Goal: Check status: Check status

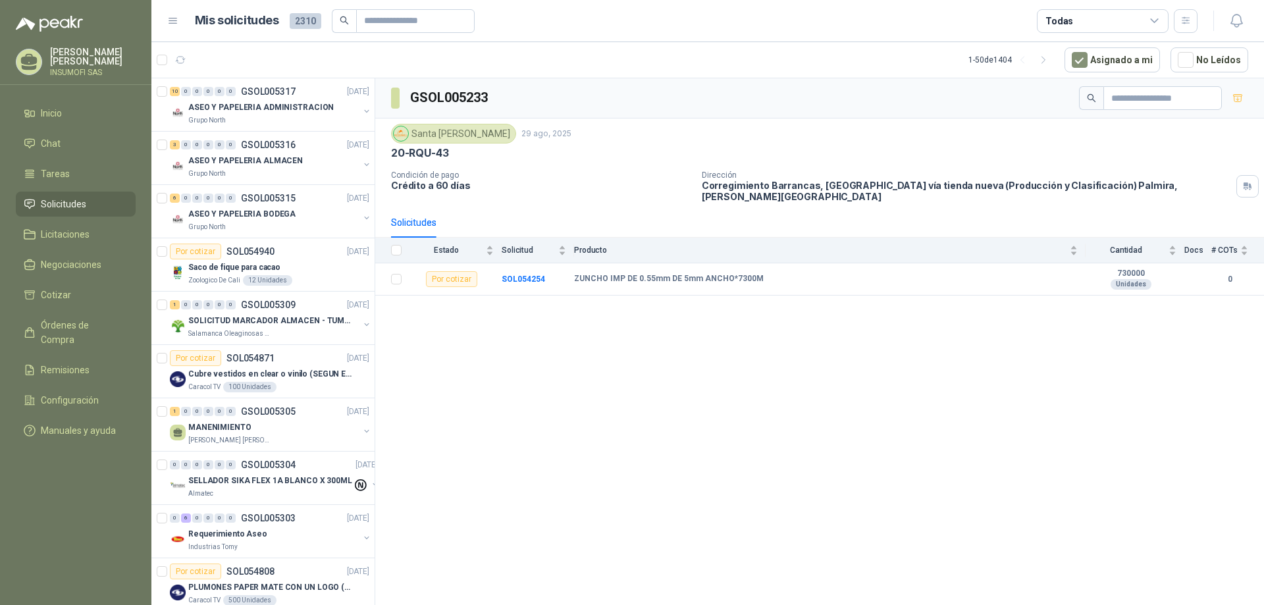
scroll to position [1120, 0]
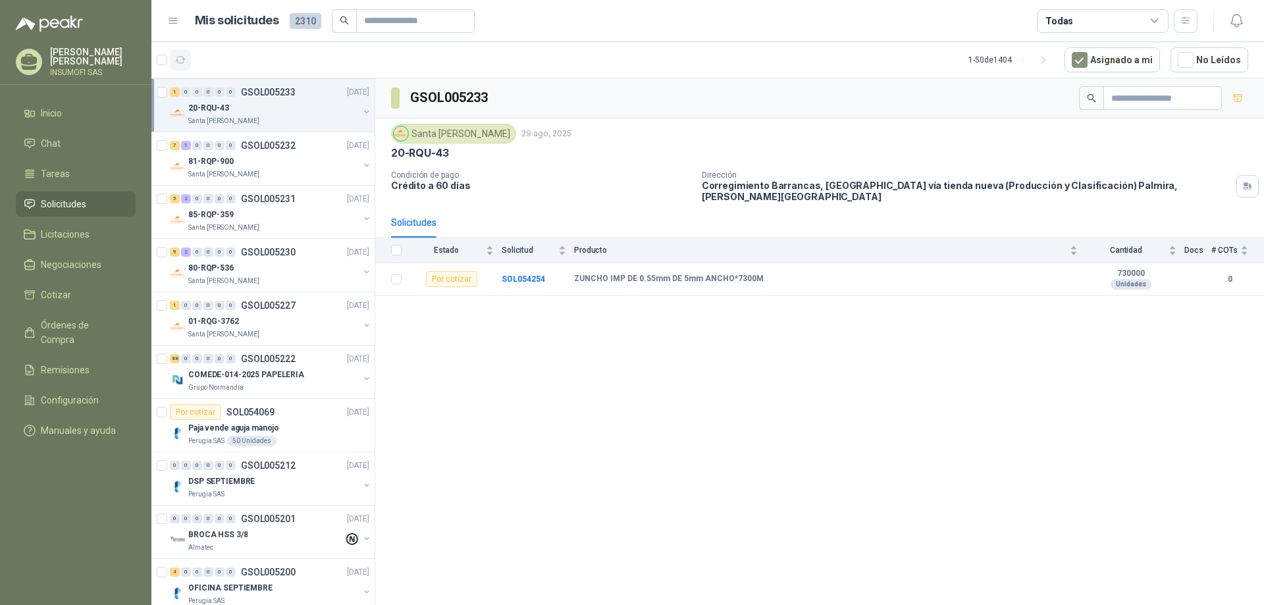
click at [177, 60] on icon "button" at bounding box center [181, 60] width 10 height 7
click at [263, 267] on div "80-RQP-536" at bounding box center [273, 268] width 171 height 16
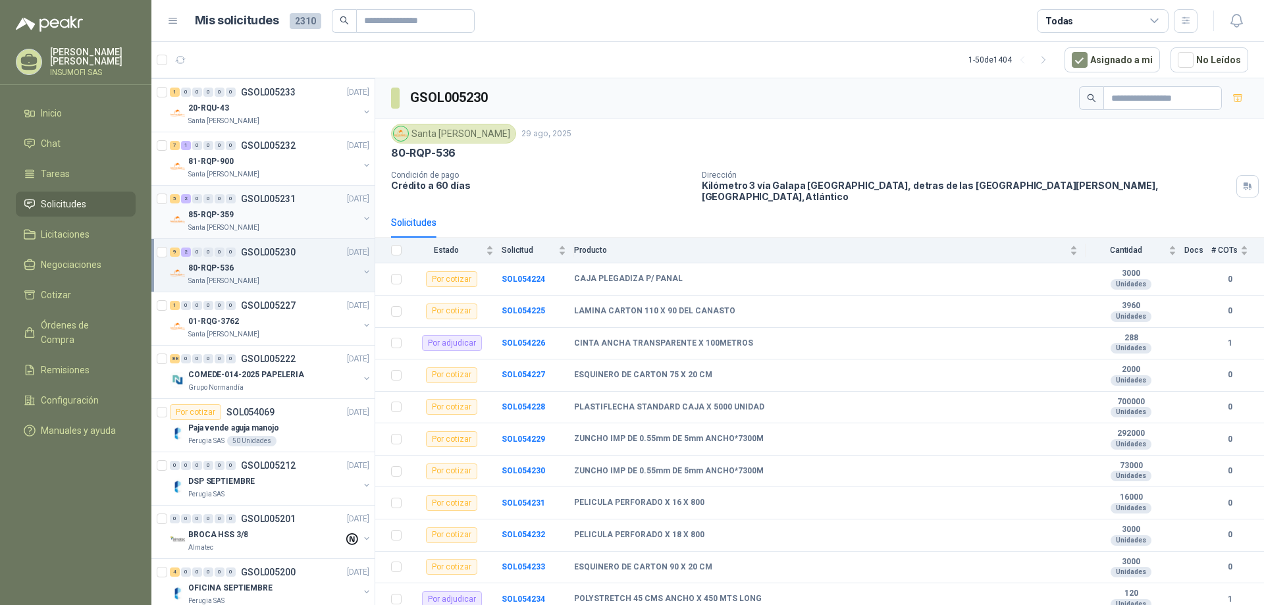
click at [264, 213] on div "85-RQP-359" at bounding box center [273, 215] width 171 height 16
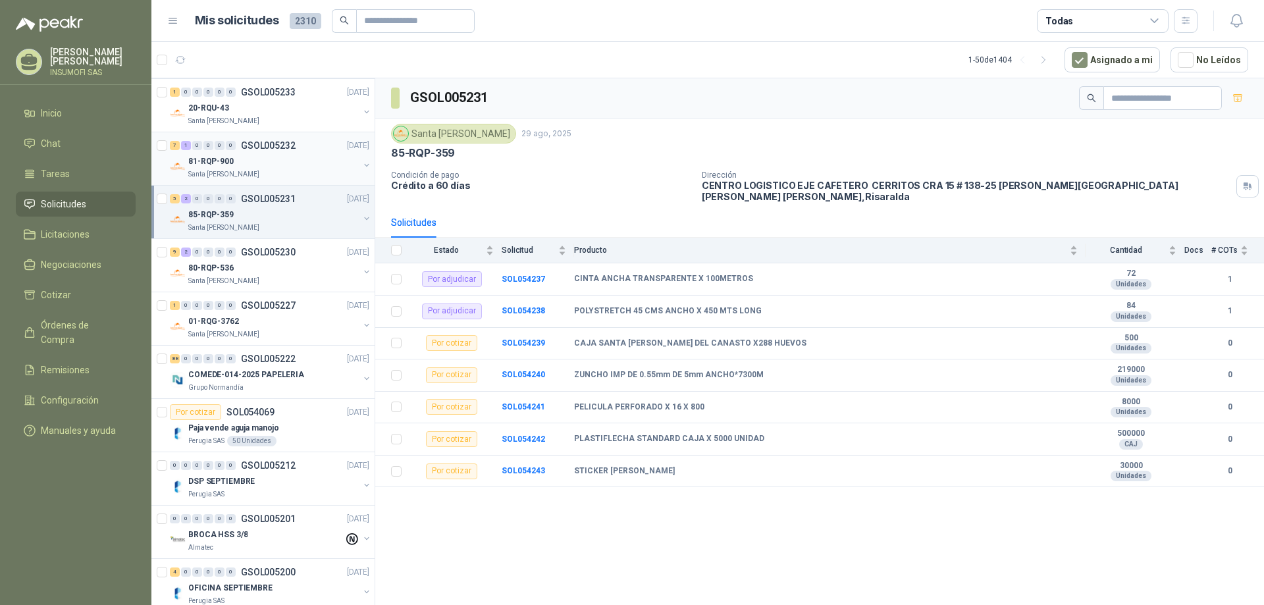
click at [275, 167] on div "81-RQP-900" at bounding box center [273, 161] width 171 height 16
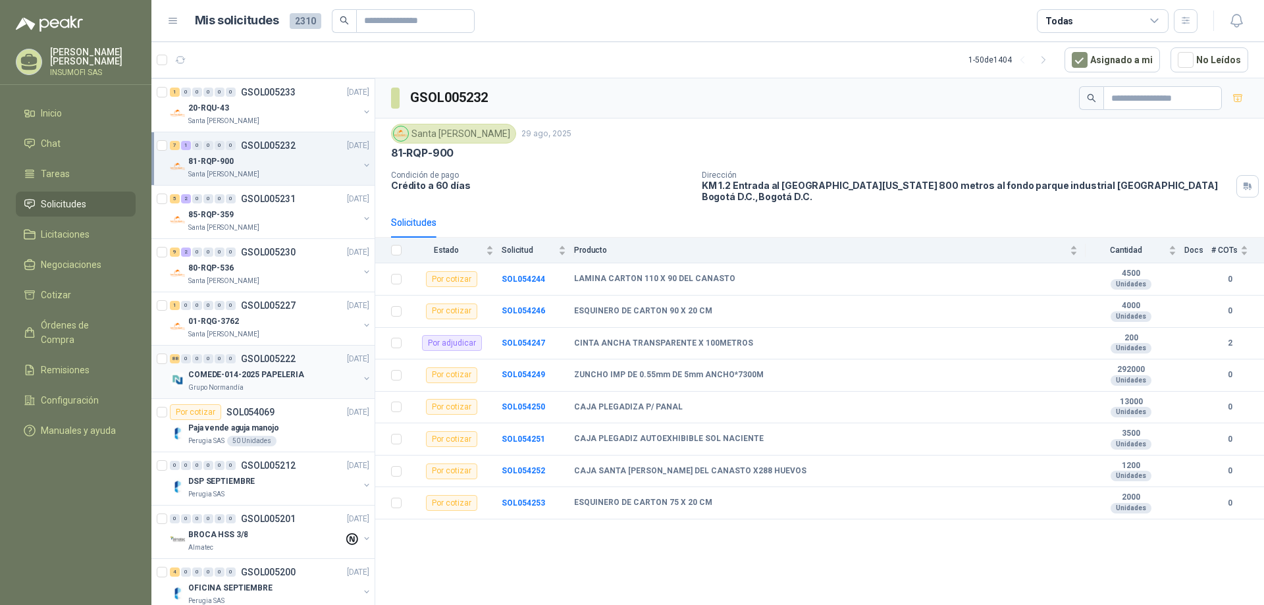
click at [319, 368] on div "COMEDE-014-2025 PAPELERIA" at bounding box center [273, 375] width 171 height 16
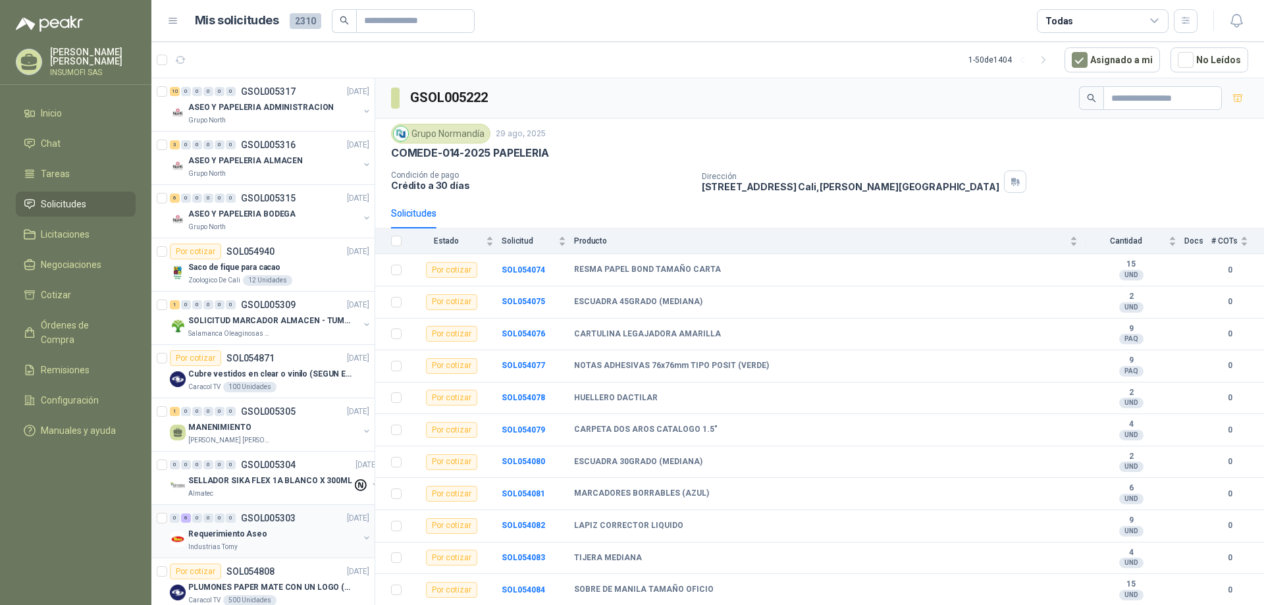
click at [287, 521] on p "GSOL005303" at bounding box center [268, 518] width 55 height 9
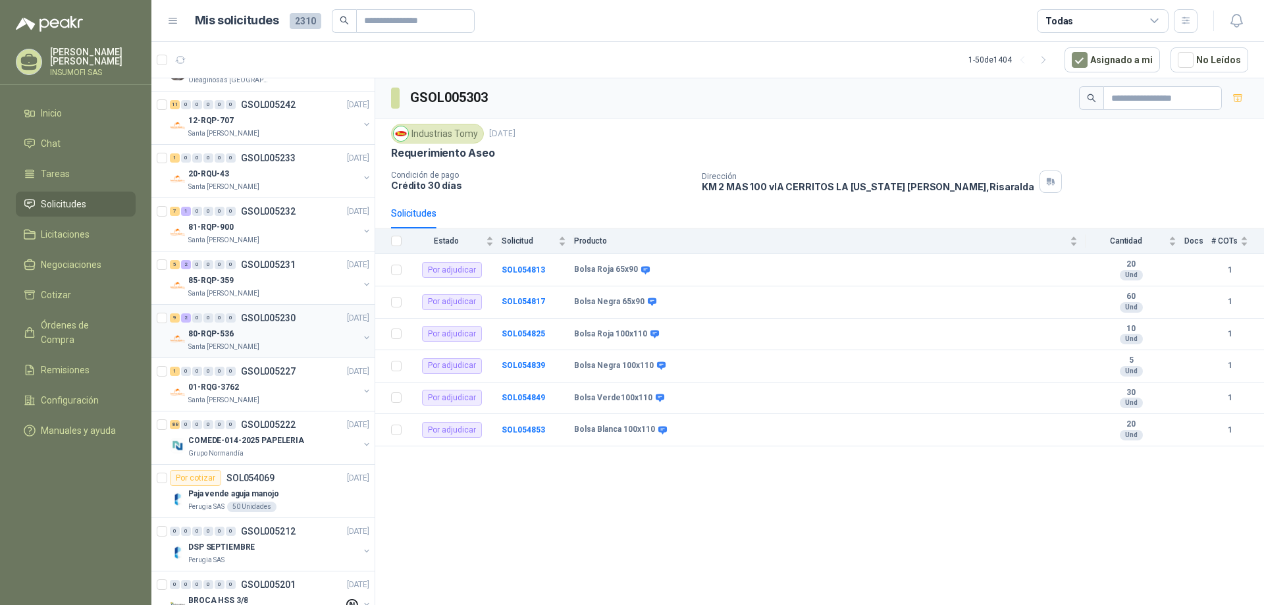
scroll to position [988, 0]
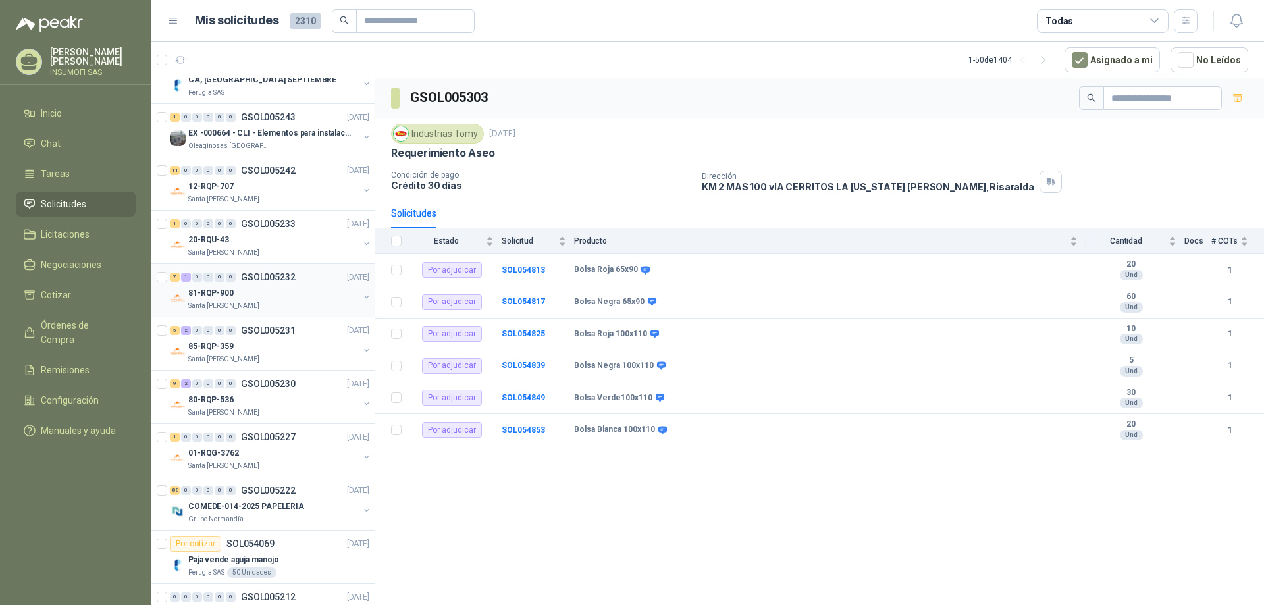
click at [224, 289] on p "81-RQP-900" at bounding box center [210, 293] width 45 height 13
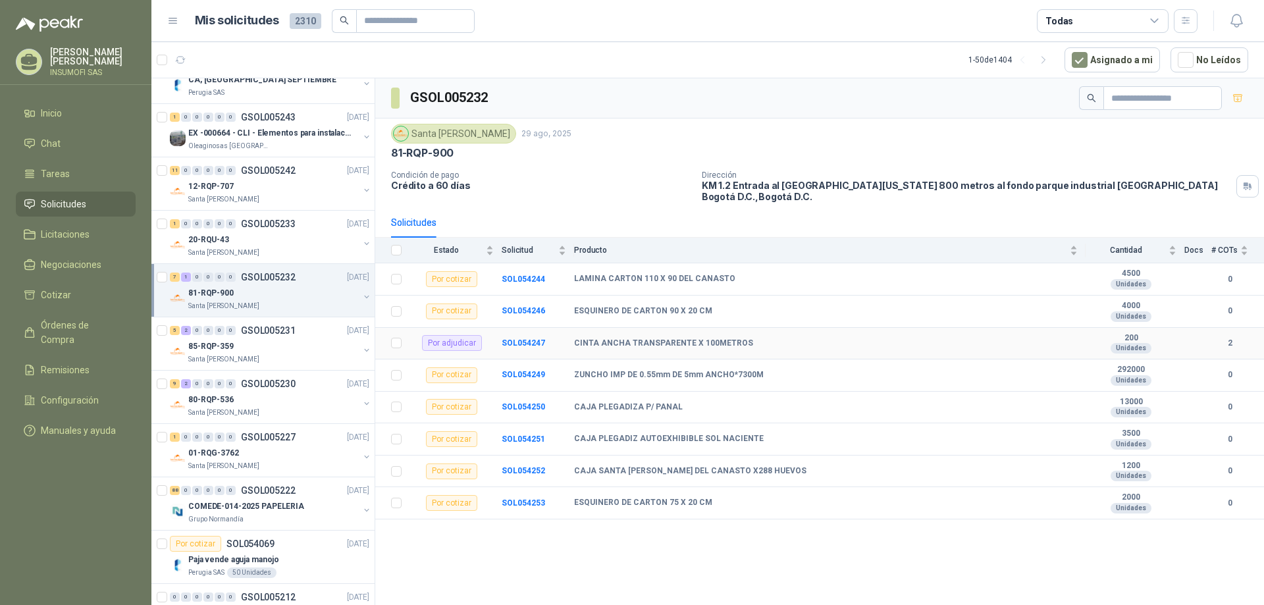
click at [1232, 343] on b "2" at bounding box center [1230, 343] width 37 height 13
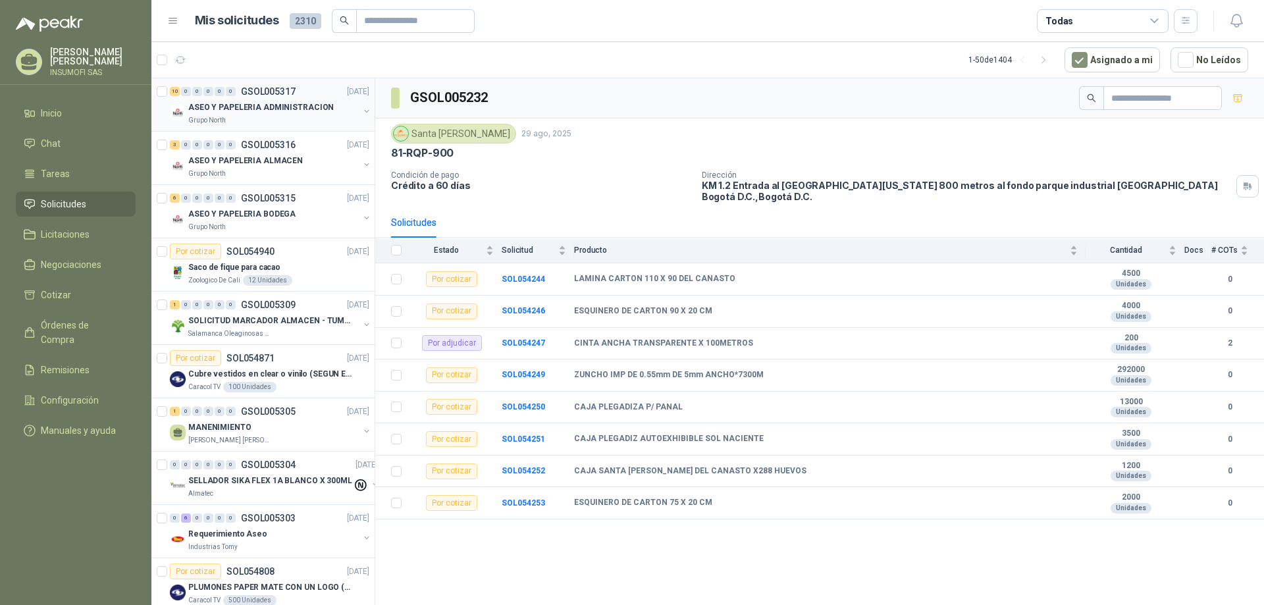
click at [254, 111] on p "ASEO Y PAPELERIA ADMINISTRACION" at bounding box center [261, 107] width 146 height 13
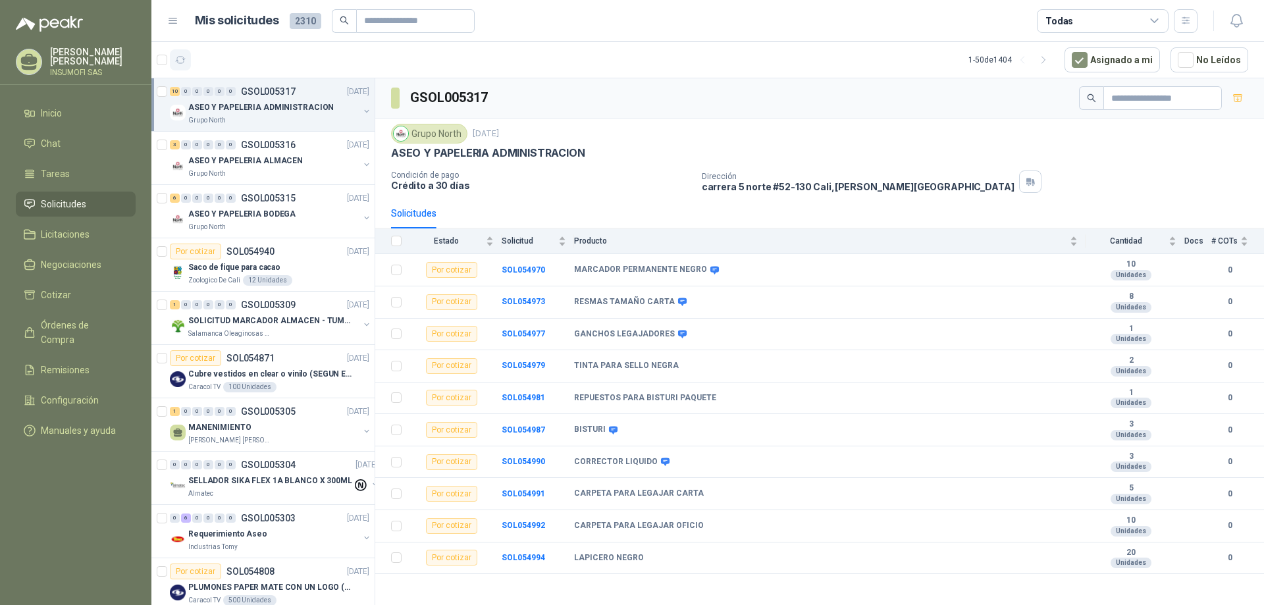
click at [177, 59] on icon "button" at bounding box center [180, 60] width 11 height 11
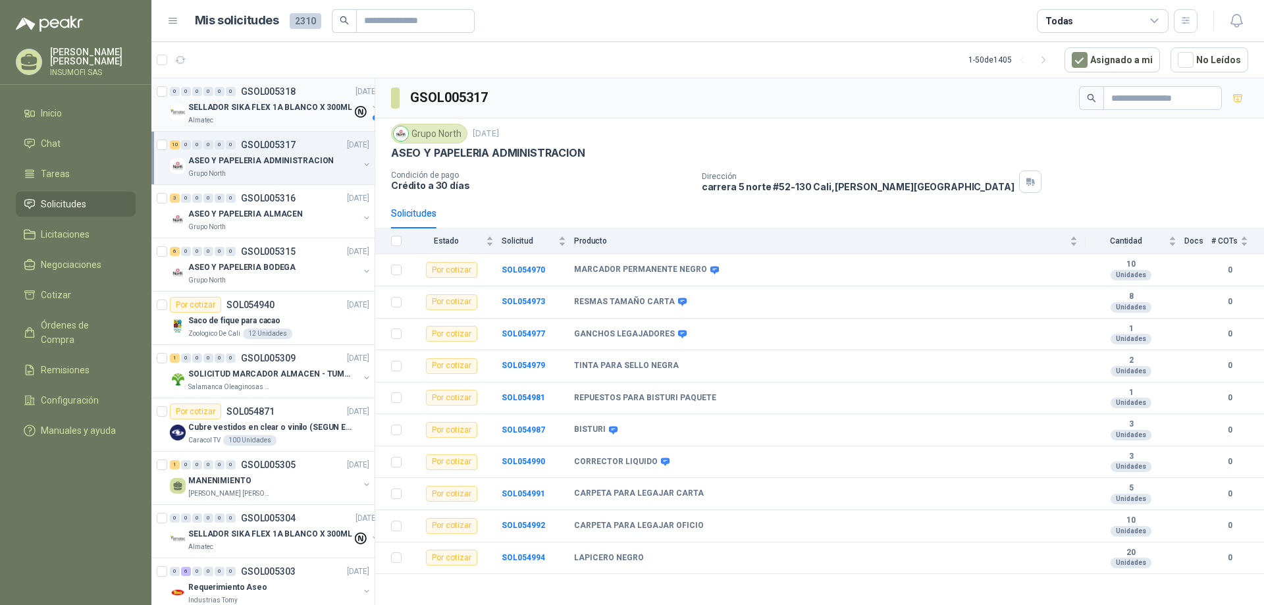
click at [299, 114] on div "SELLADOR SIKA FLEX 1A BLANCO X 300ML" at bounding box center [270, 107] width 164 height 16
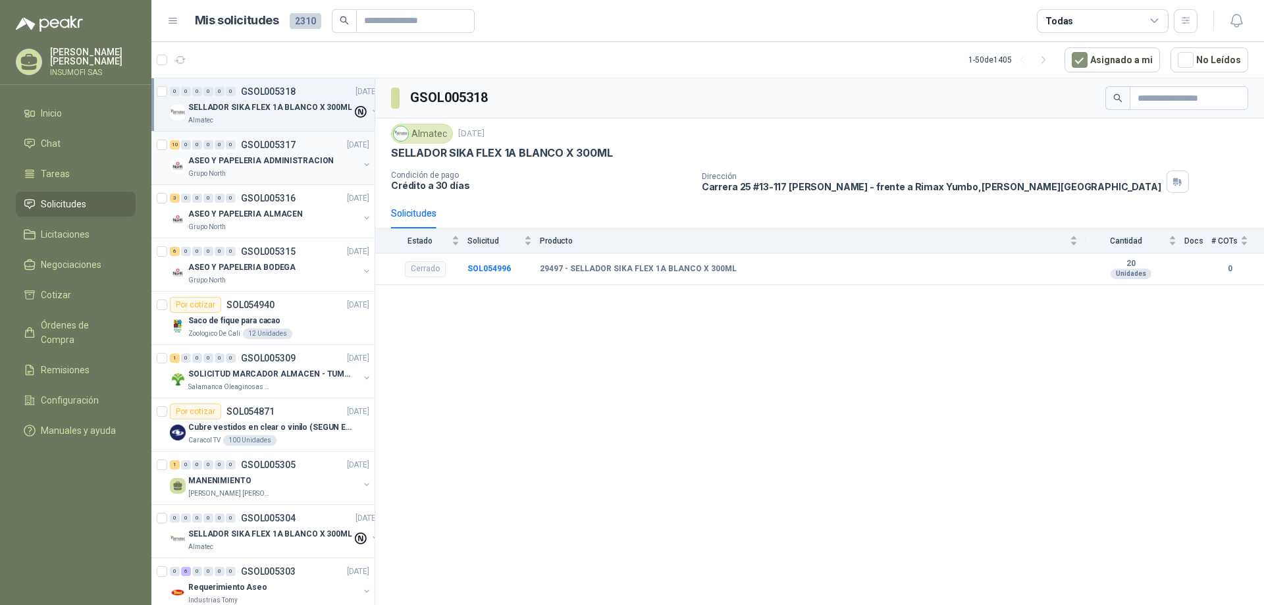
click at [285, 159] on p "ASEO Y PAPELERIA ADMINISTRACION" at bounding box center [261, 161] width 146 height 13
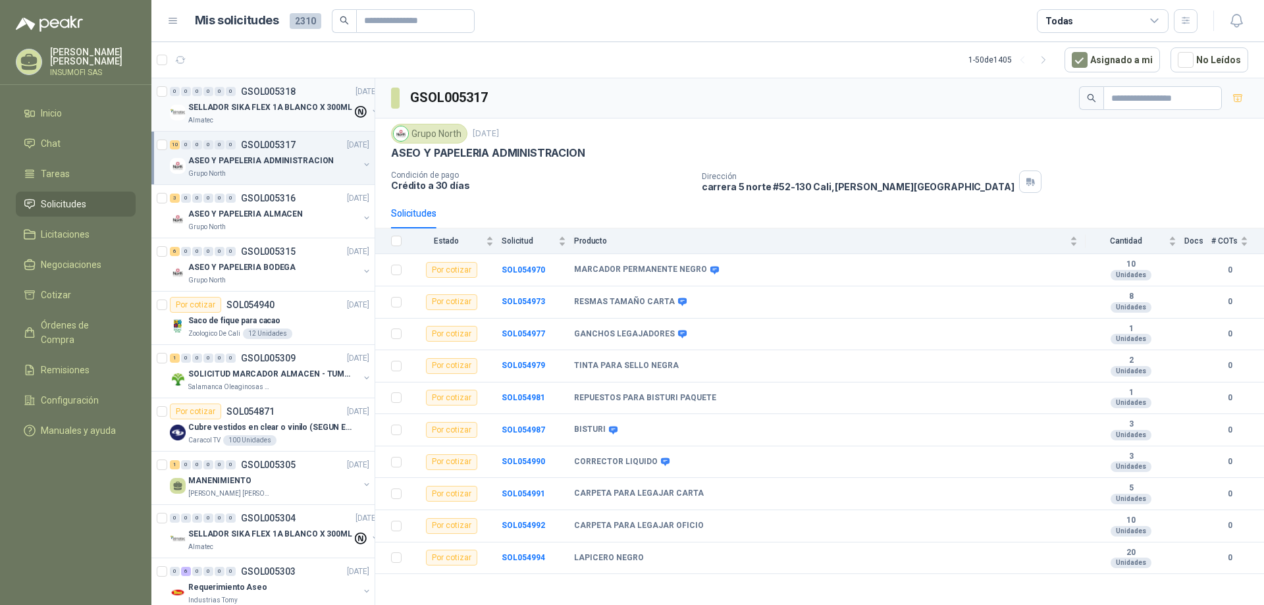
click at [302, 107] on p "SELLADOR SIKA FLEX 1A BLANCO X 300ML" at bounding box center [270, 107] width 164 height 13
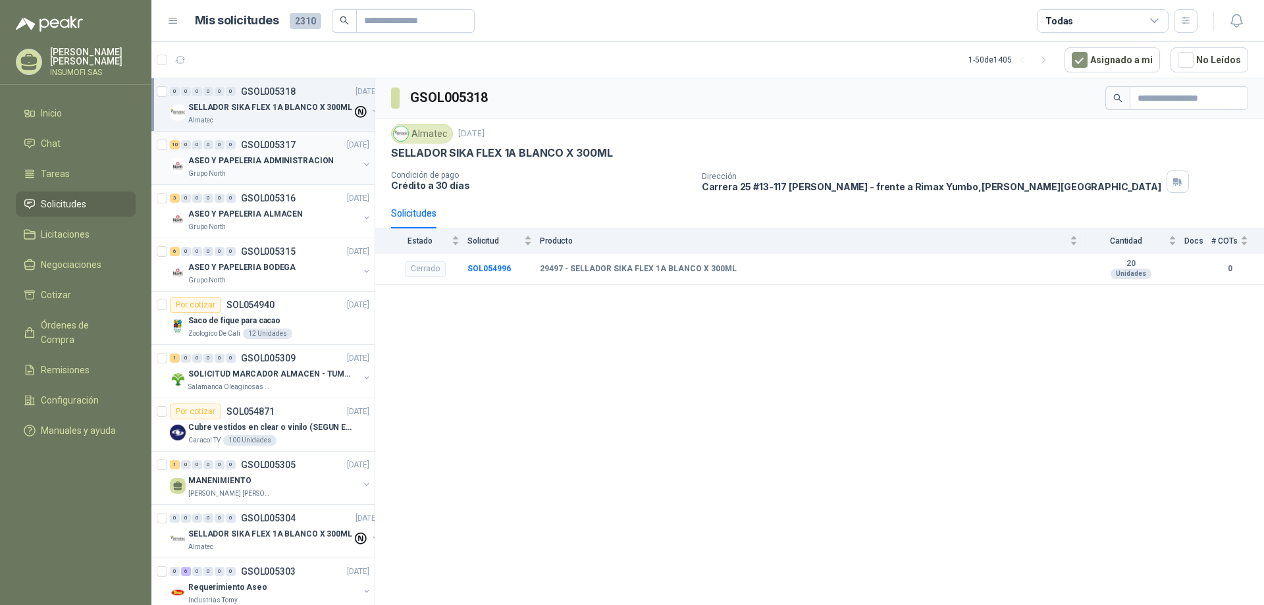
click at [291, 163] on p "ASEO Y PAPELERIA ADMINISTRACION" at bounding box center [261, 161] width 146 height 13
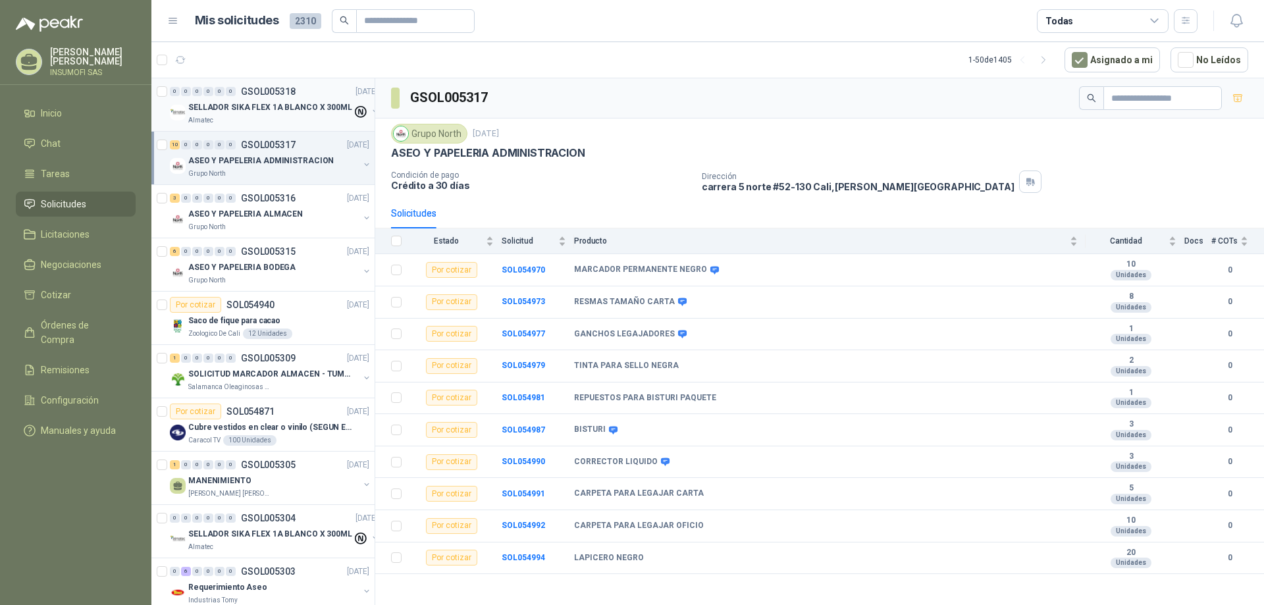
click at [290, 107] on p "SELLADOR SIKA FLEX 1A BLANCO X 300ML" at bounding box center [270, 107] width 164 height 13
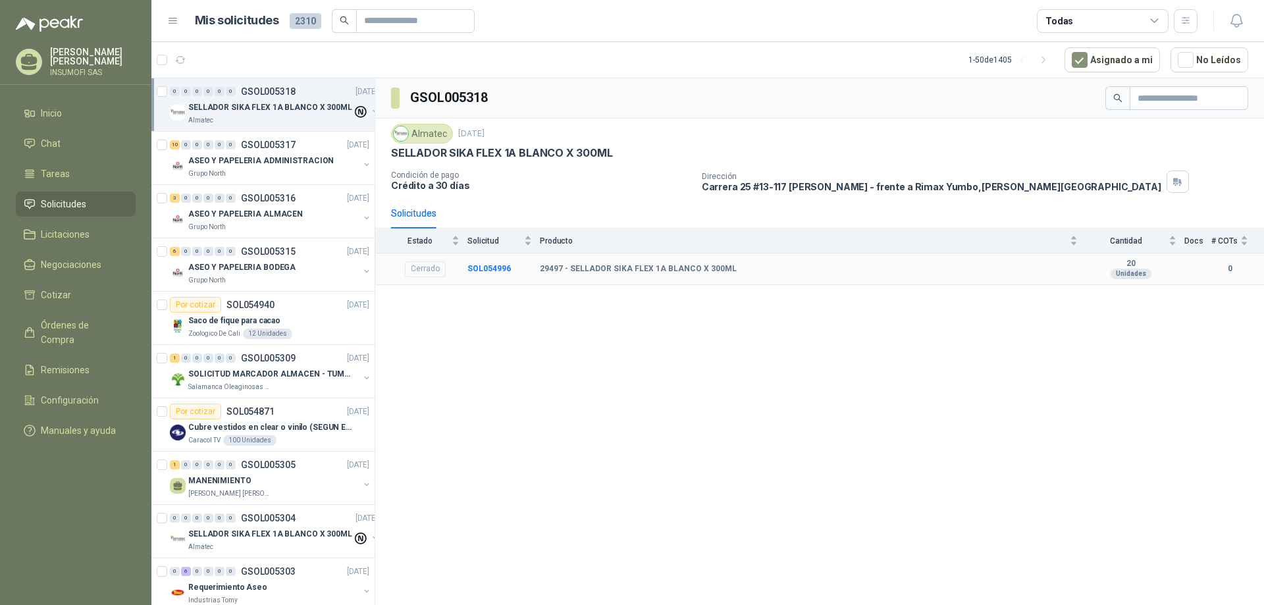
click at [657, 271] on b "29497 - SELLADOR SIKA FLEX 1A BLANCO X 300ML" at bounding box center [638, 269] width 197 height 11
click at [495, 270] on b "SOL054996" at bounding box center [489, 268] width 43 height 9
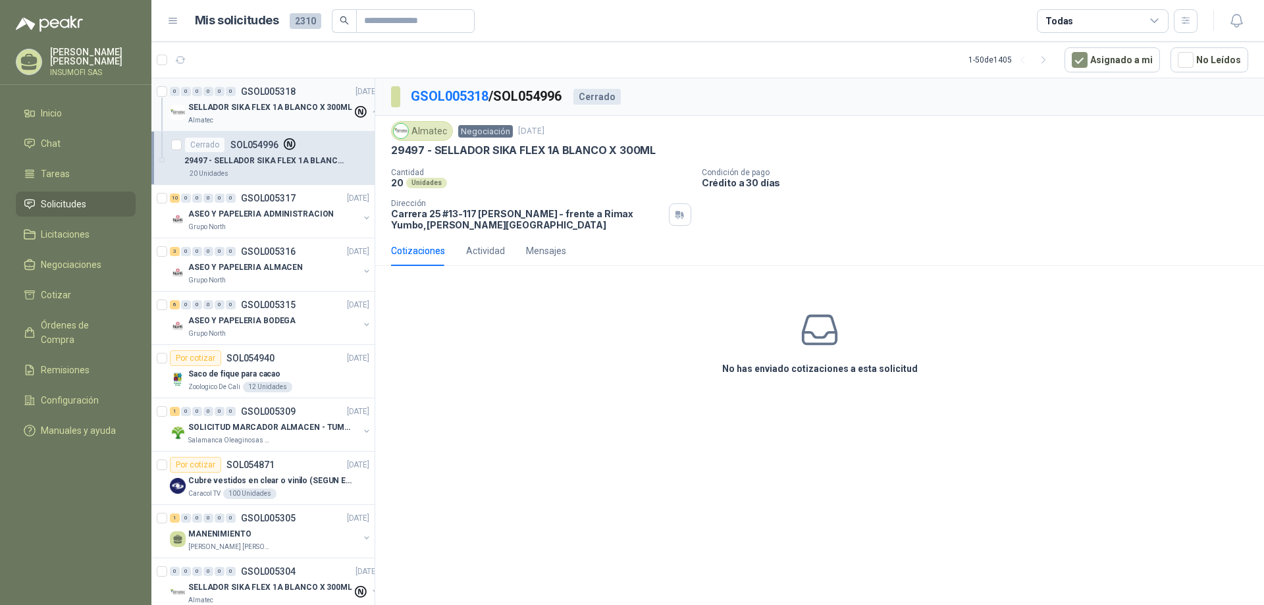
click at [300, 102] on p "SELLADOR SIKA FLEX 1A BLANCO X 300ML" at bounding box center [270, 107] width 164 height 13
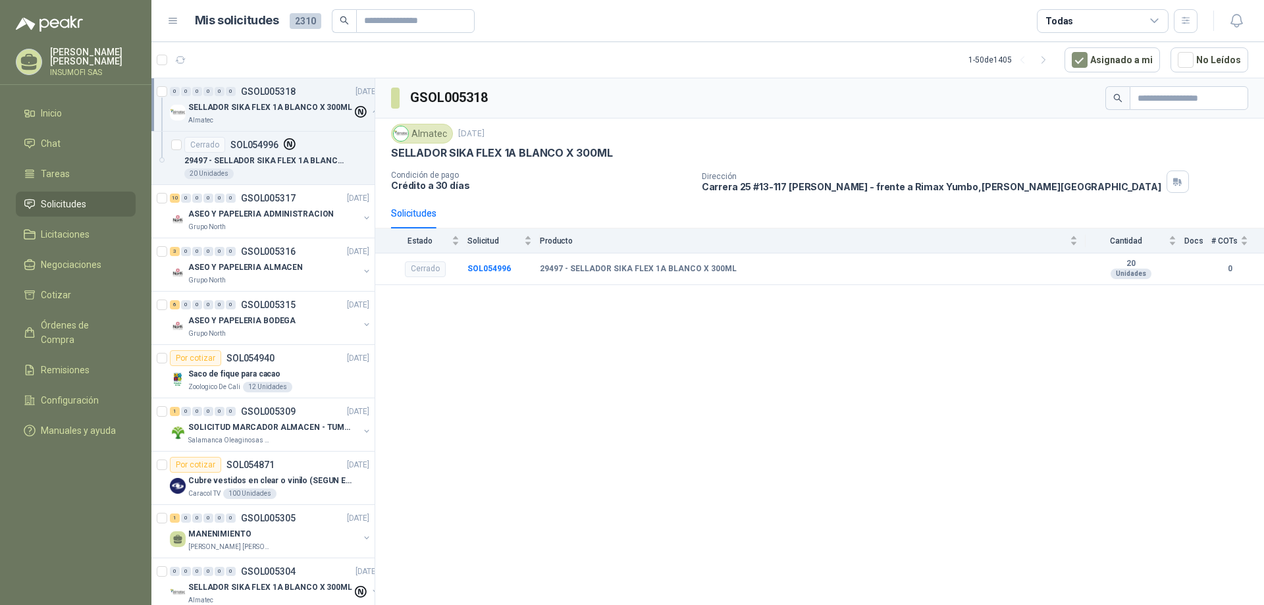
click at [243, 105] on p "SELLADOR SIKA FLEX 1A BLANCO X 300ML" at bounding box center [270, 107] width 164 height 13
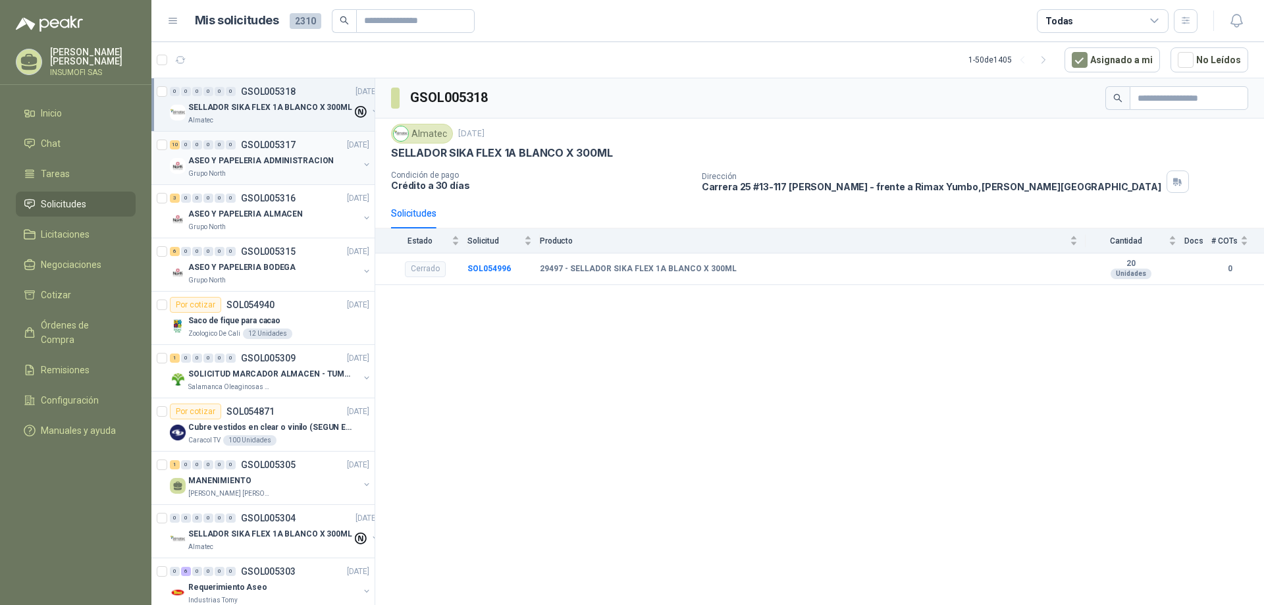
click at [276, 159] on p "ASEO Y PAPELERIA ADMINISTRACION" at bounding box center [261, 161] width 146 height 13
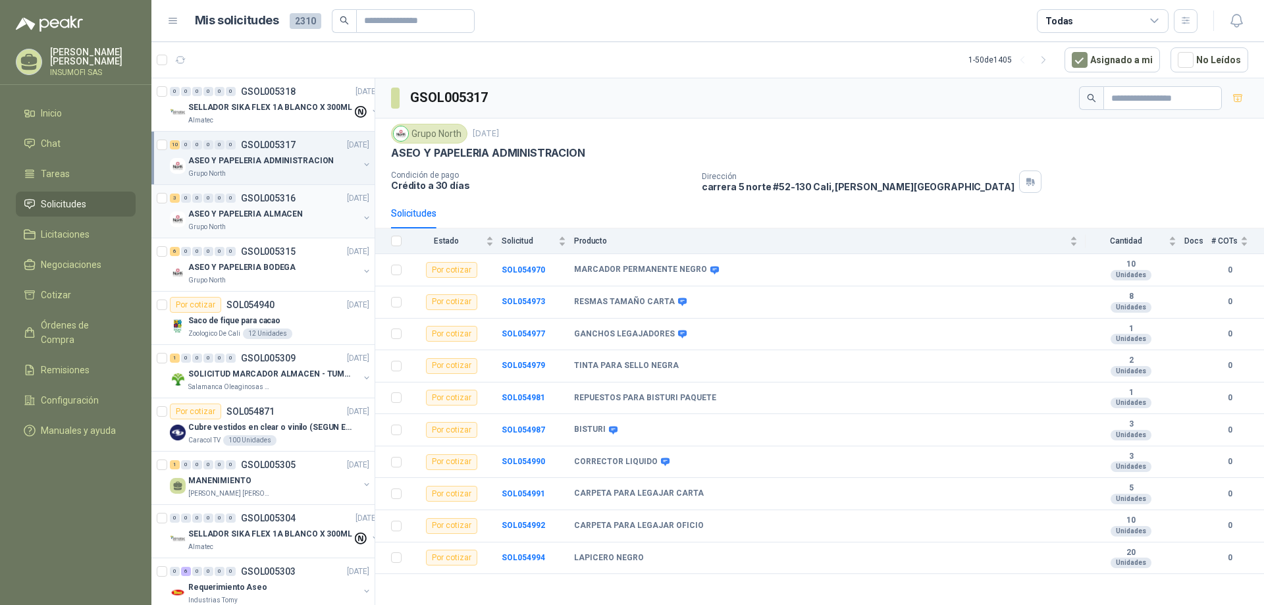
click at [273, 213] on p "ASEO Y PAPELERIA ALMACEN" at bounding box center [245, 214] width 115 height 13
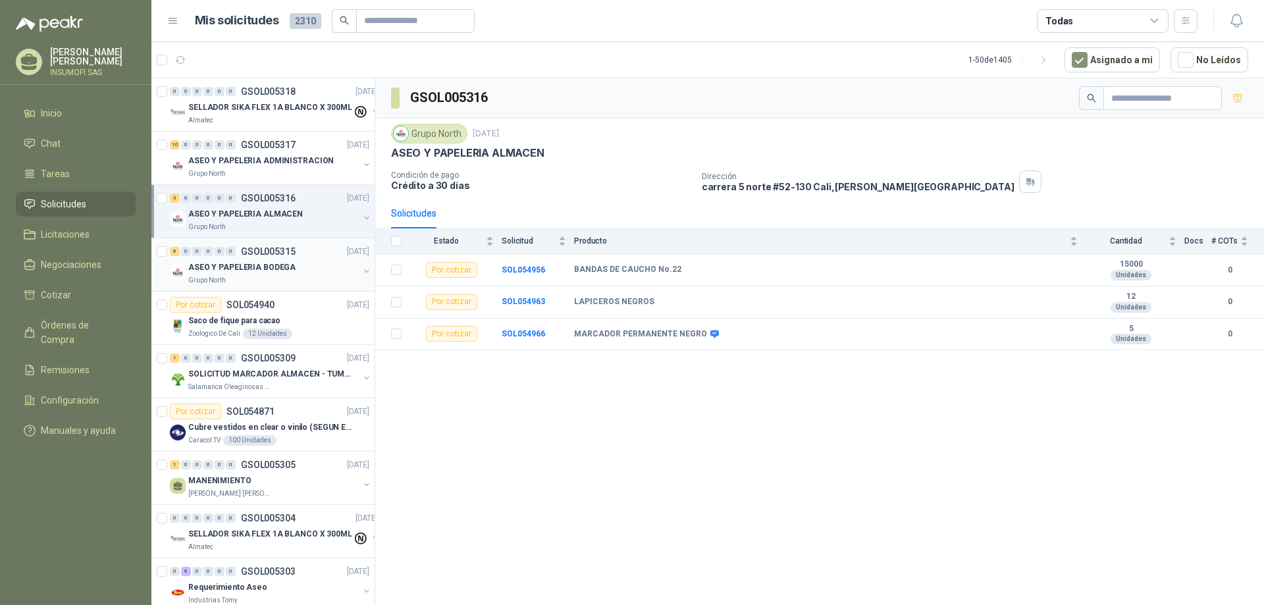
click at [262, 267] on p "ASEO Y PAPELERIA BODEGA" at bounding box center [241, 267] width 107 height 13
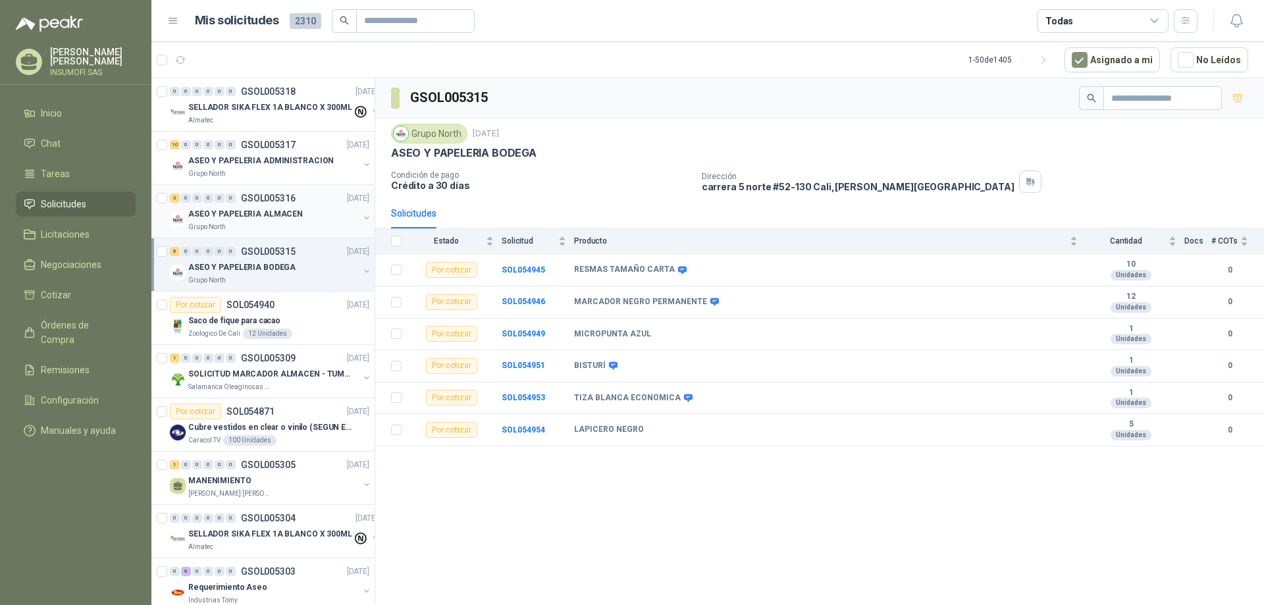
click at [273, 213] on p "ASEO Y PAPELERIA ALMACEN" at bounding box center [245, 214] width 115 height 13
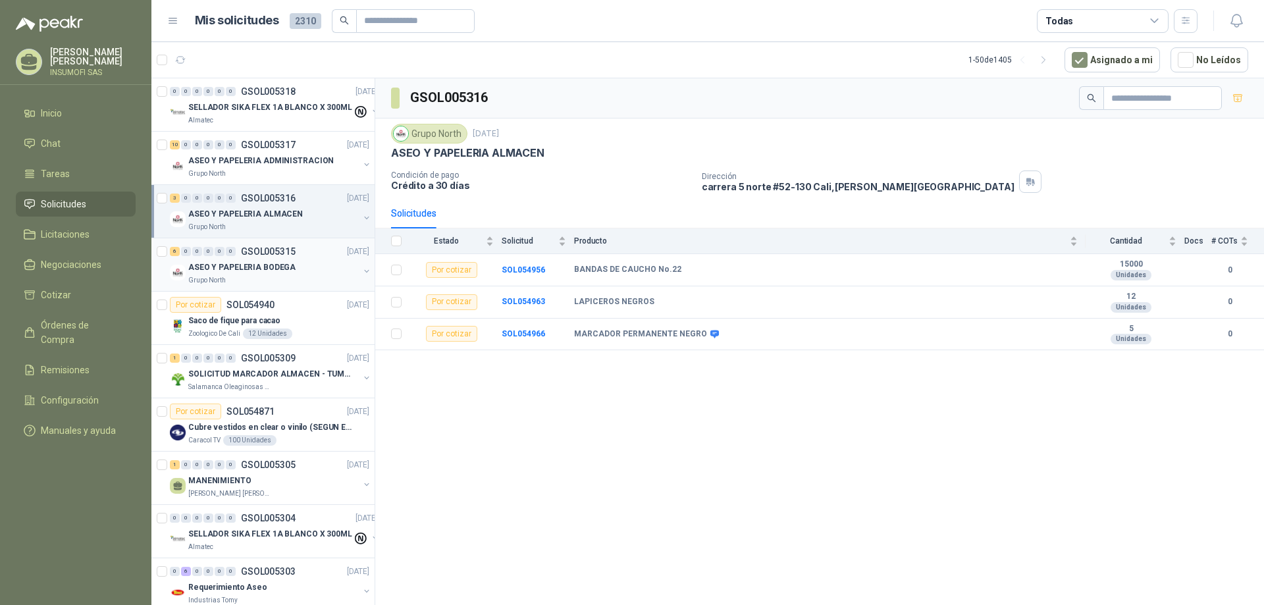
click at [272, 265] on p "ASEO Y PAPELERIA BODEGA" at bounding box center [241, 267] width 107 height 13
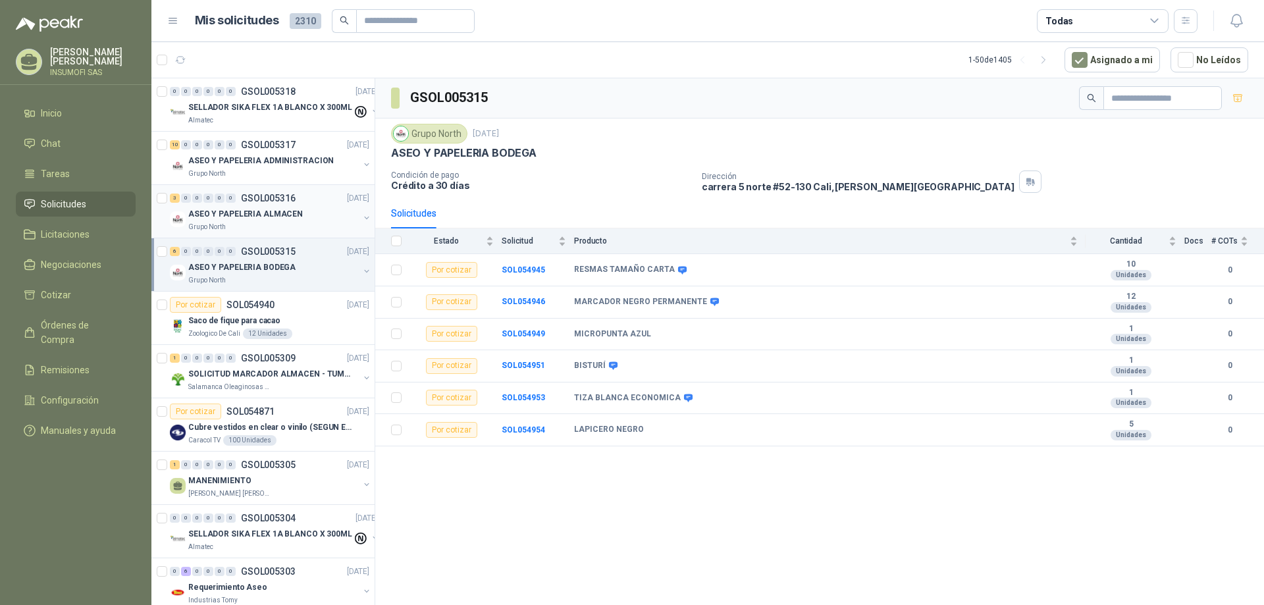
click at [308, 211] on div "ASEO Y PAPELERIA ALMACEN" at bounding box center [273, 214] width 171 height 16
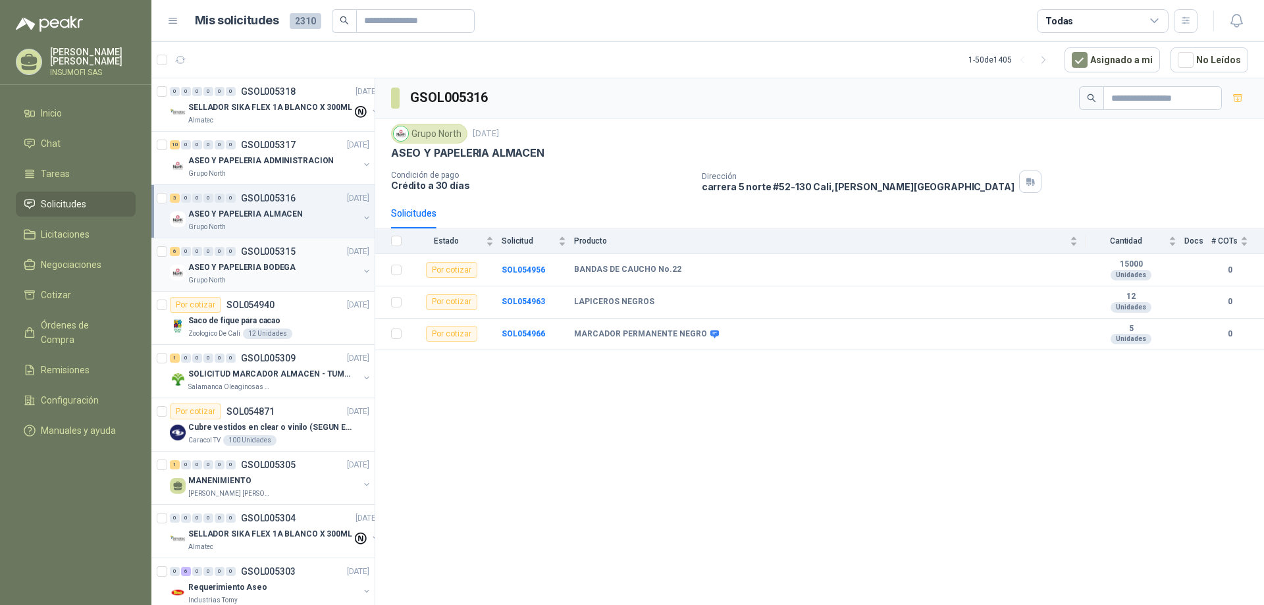
click at [305, 254] on div "6 0 0 0 0 0 GSOL005315 [DATE]" at bounding box center [271, 252] width 202 height 16
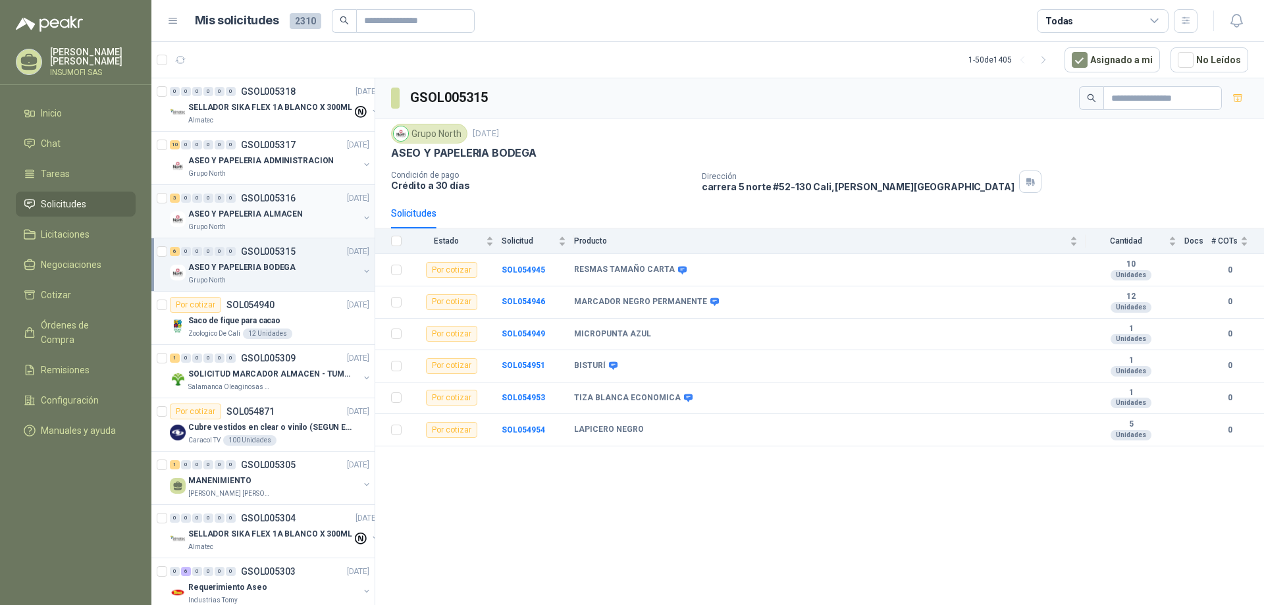
click at [289, 212] on p "ASEO Y PAPELERIA ALMACEN" at bounding box center [245, 214] width 115 height 13
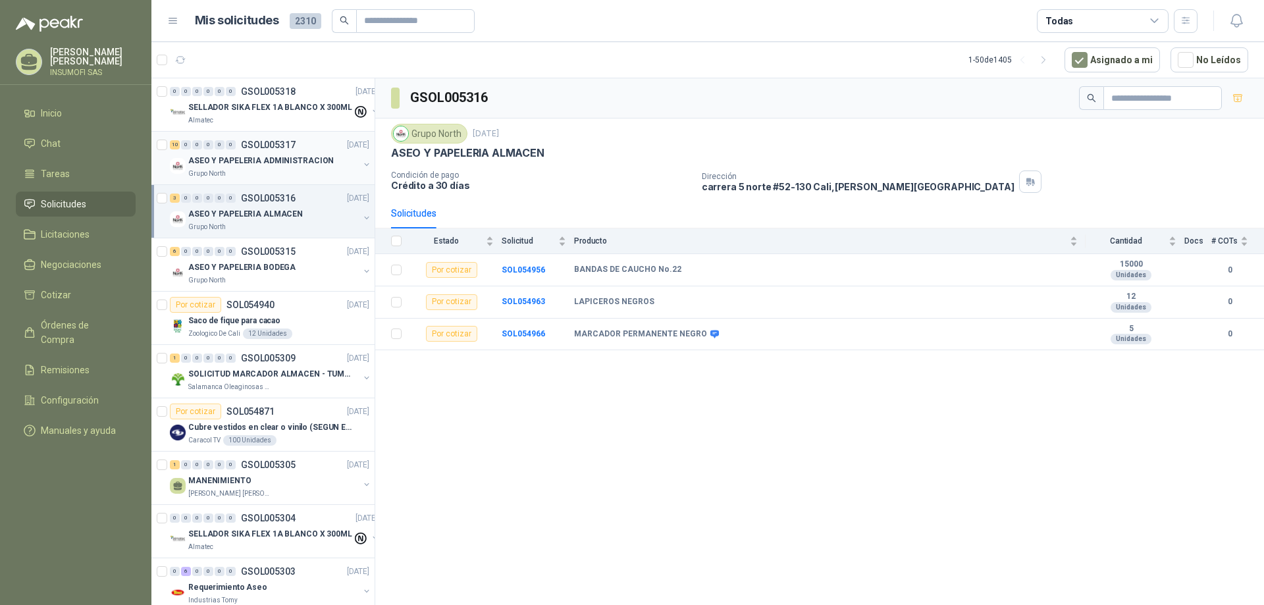
click at [300, 159] on p "ASEO Y PAPELERIA ADMINISTRACION" at bounding box center [261, 161] width 146 height 13
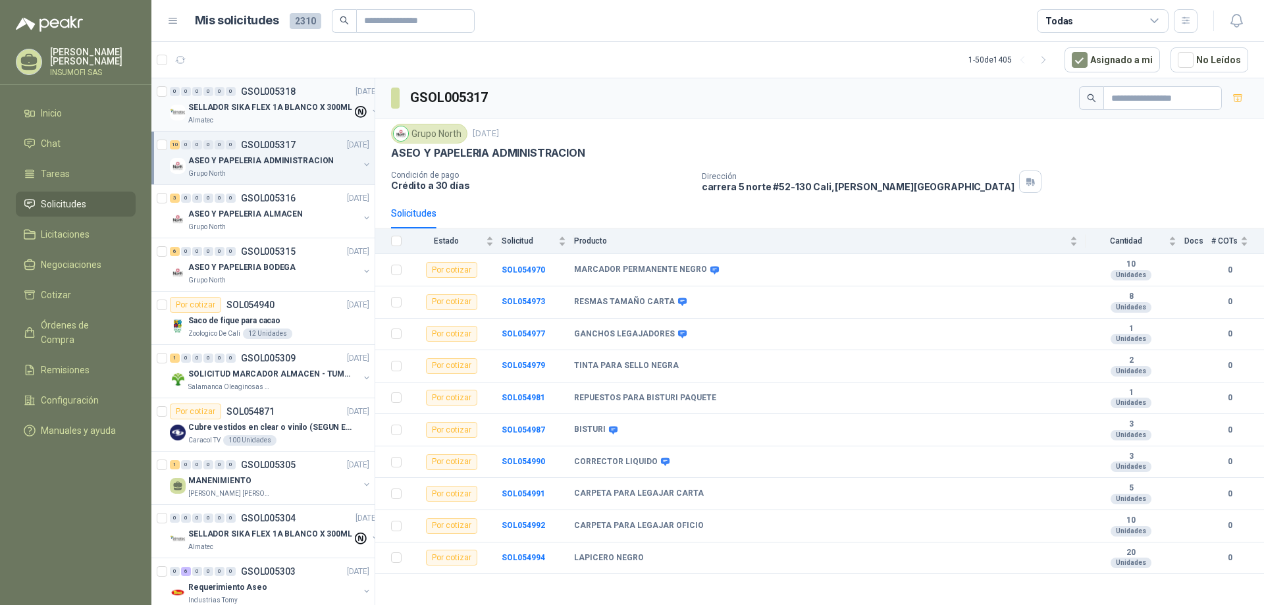
click at [245, 107] on p "SELLADOR SIKA FLEX 1A BLANCO X 300ML" at bounding box center [270, 107] width 164 height 13
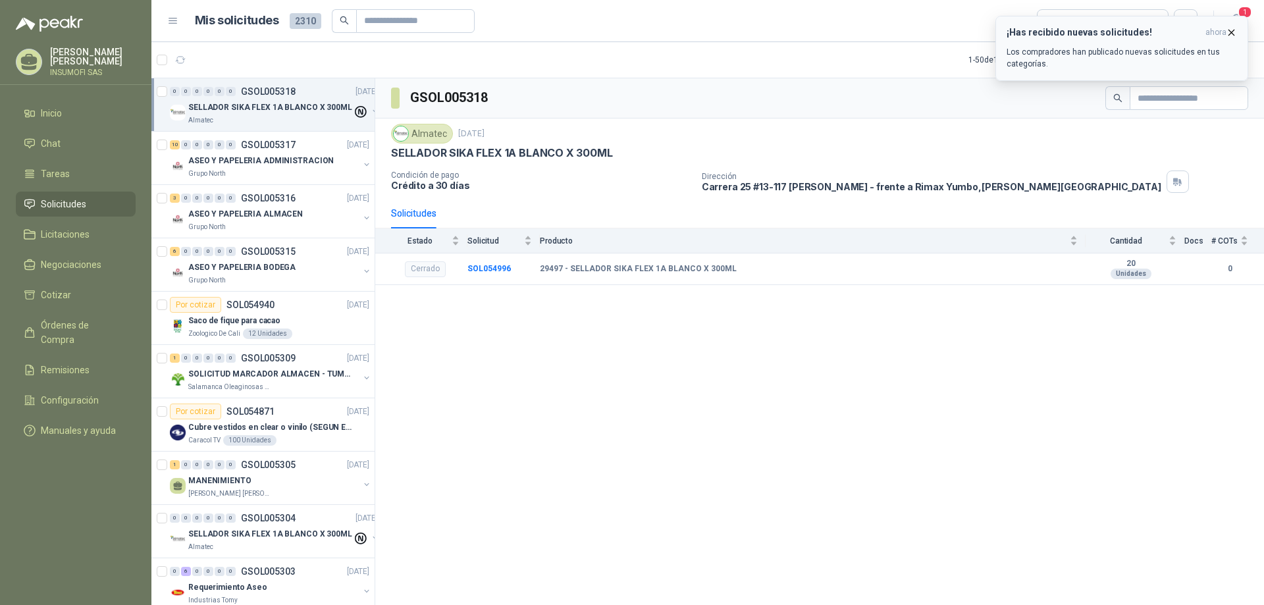
click at [1106, 40] on div "¡Has recibido nuevas solicitudes! ahora Los compradores han publicado nuevas so…" at bounding box center [1122, 48] width 230 height 43
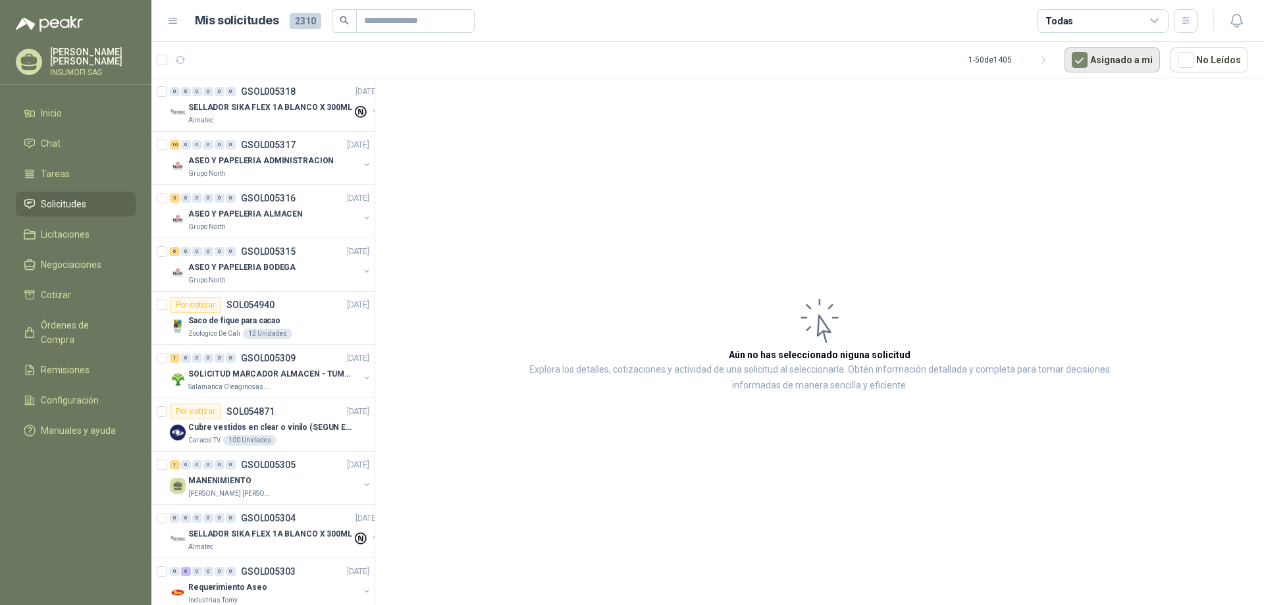
click at [1122, 62] on button "Asignado a mi" at bounding box center [1112, 59] width 95 height 25
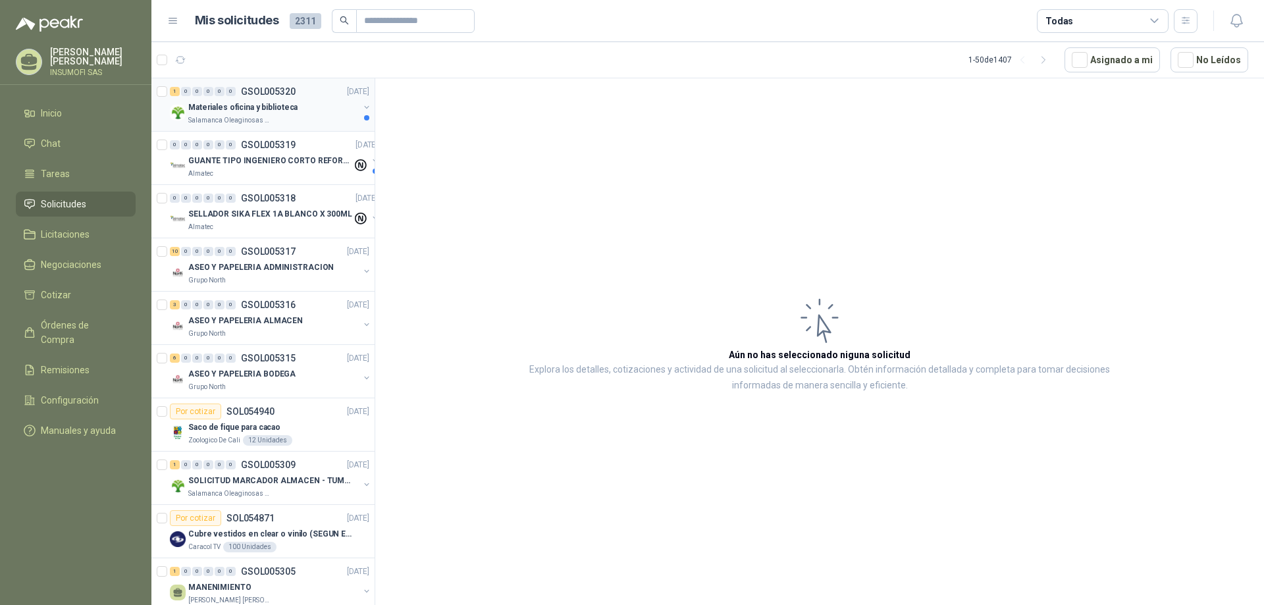
click at [237, 109] on p "Materiales oficina y biblioteca" at bounding box center [242, 107] width 109 height 13
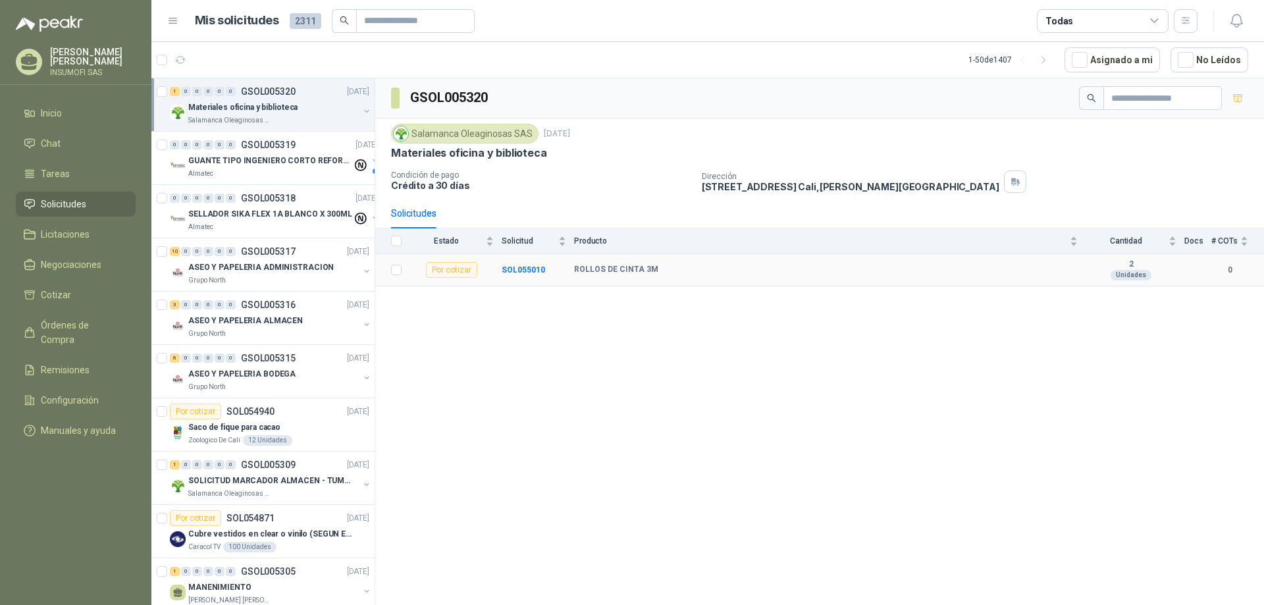
click at [600, 270] on b "ROLLOS DE CINTA 3M" at bounding box center [616, 270] width 84 height 11
click at [286, 111] on p "Materiales oficina y biblioteca" at bounding box center [242, 107] width 109 height 13
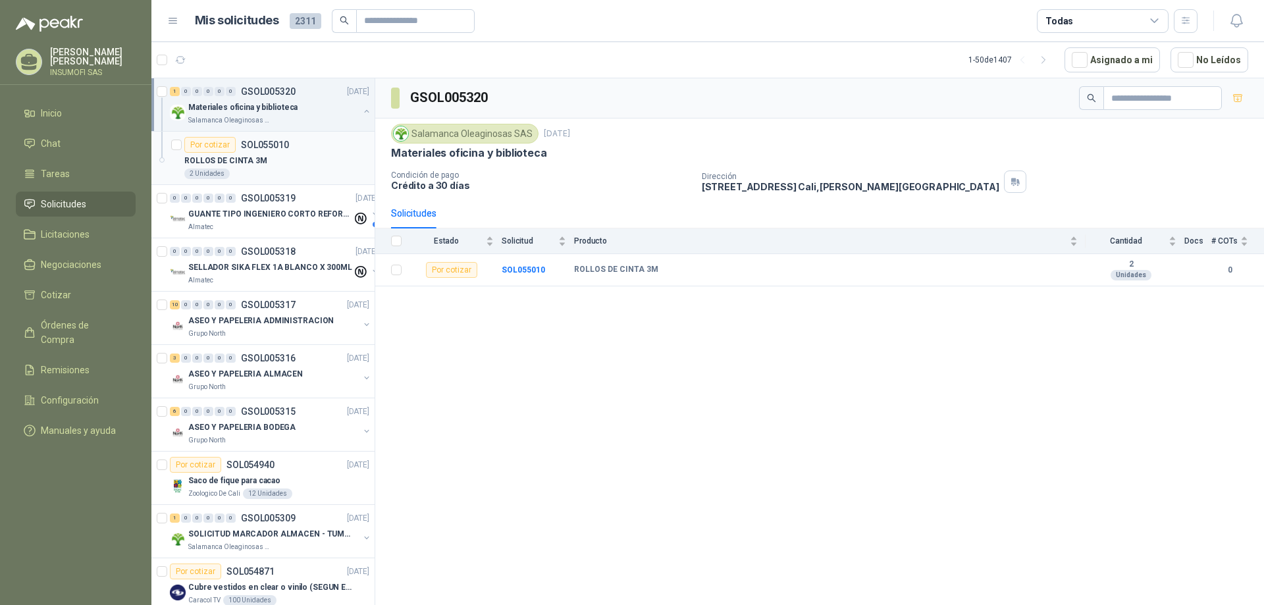
click at [278, 151] on div "Por cotizar SOL055010" at bounding box center [236, 145] width 105 height 16
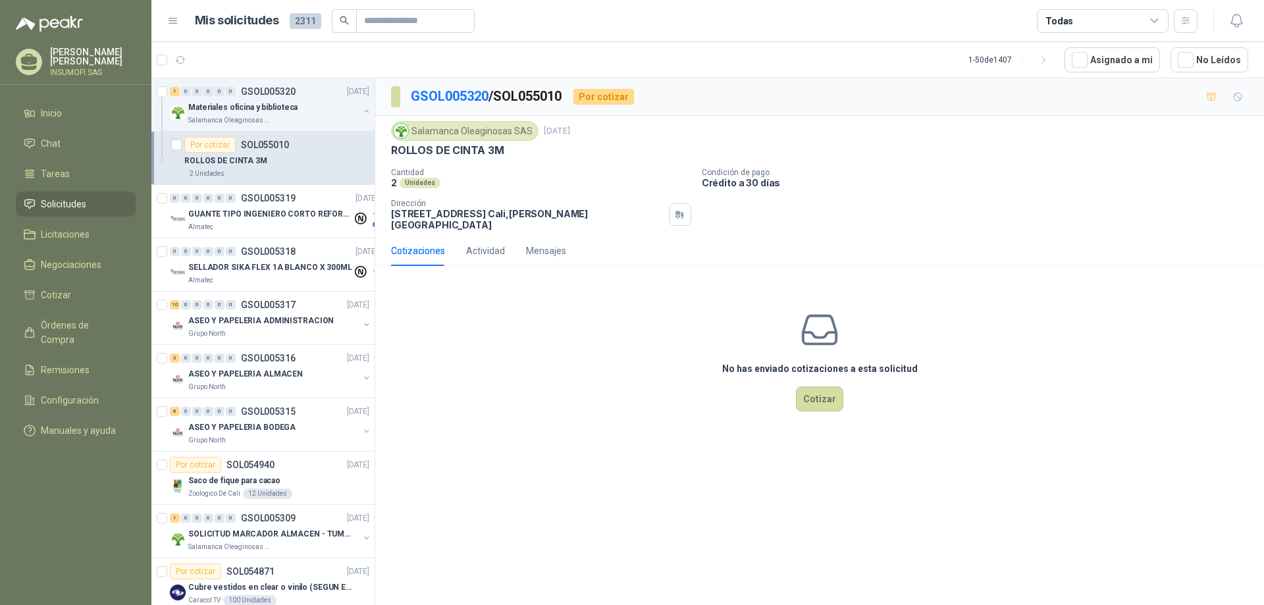
click at [250, 171] on div "2 Unidades" at bounding box center [276, 174] width 185 height 11
